Goal: Navigation & Orientation: Find specific page/section

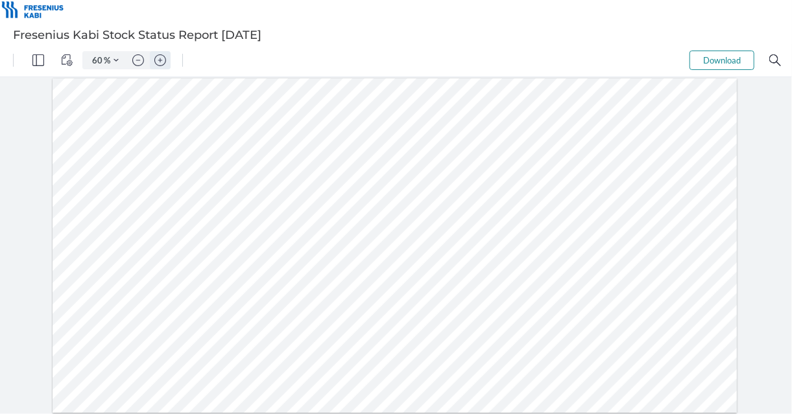
click at [159, 63] on img "Zoom in" at bounding box center [160, 60] width 12 height 12
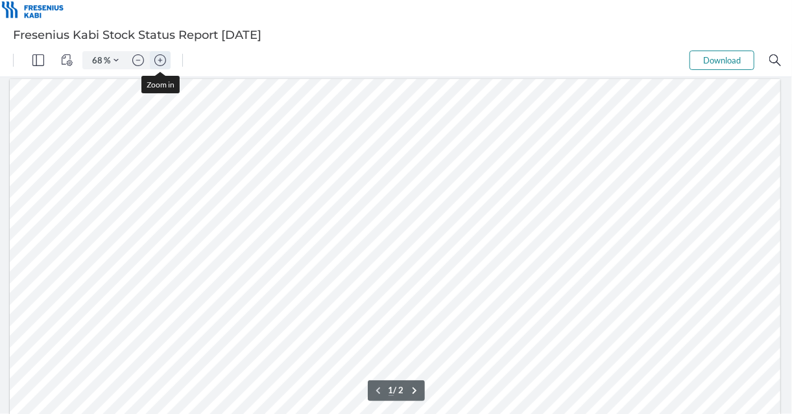
scroll to position [19, 0]
click at [159, 63] on img "Zoom in" at bounding box center [160, 60] width 12 height 12
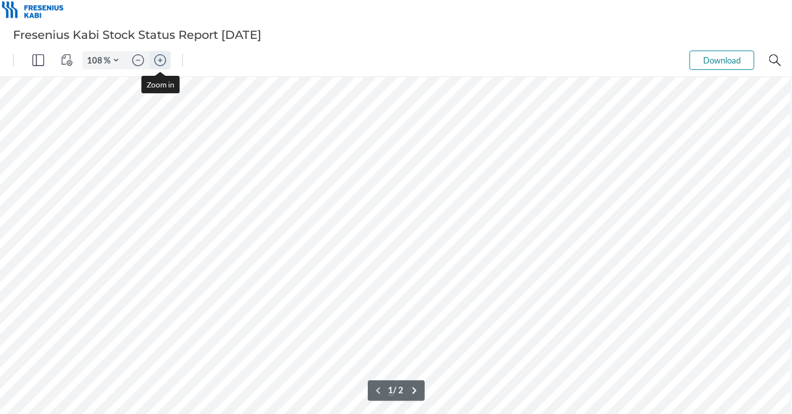
type input "133"
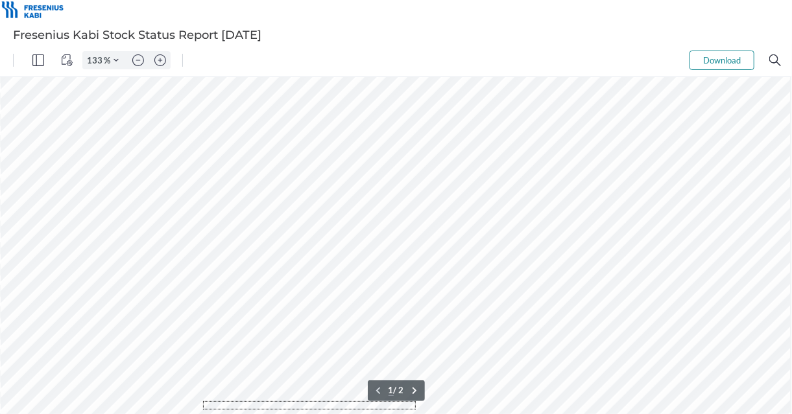
drag, startPoint x: 416, startPoint y: 409, endPoint x: 174, endPoint y: 391, distance: 242.0
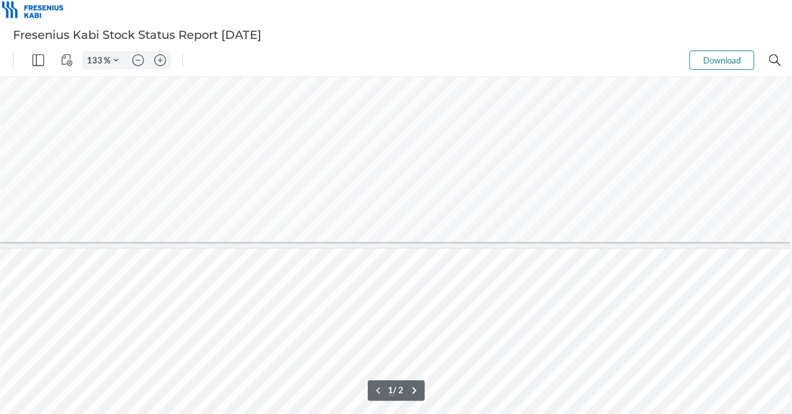
scroll to position [389, 184]
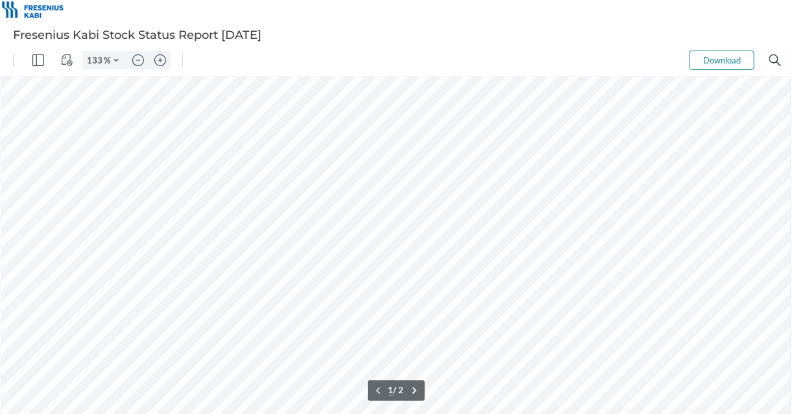
type input "2"
